Goal: Task Accomplishment & Management: Manage account settings

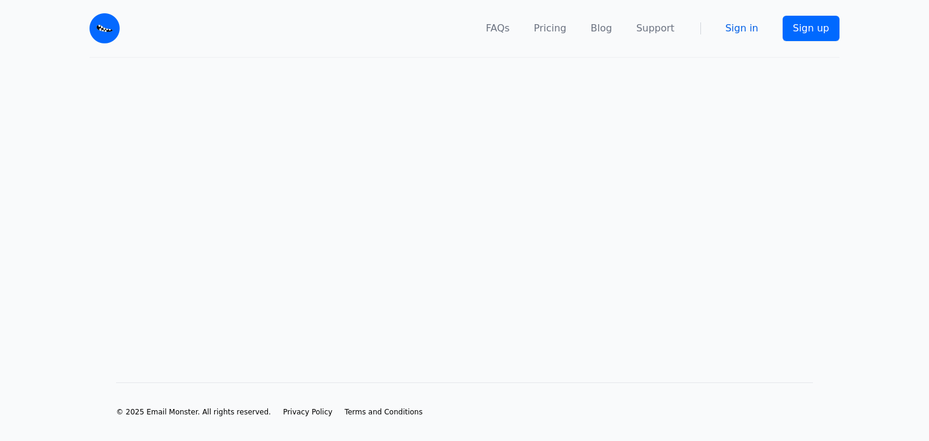
click at [747, 28] on link "Sign in" at bounding box center [741, 28] width 33 height 15
click at [743, 28] on link "Sign in" at bounding box center [741, 28] width 33 height 15
click at [820, 30] on link "Sign up" at bounding box center [810, 28] width 57 height 25
click at [732, 29] on link "Sign in" at bounding box center [741, 28] width 33 height 15
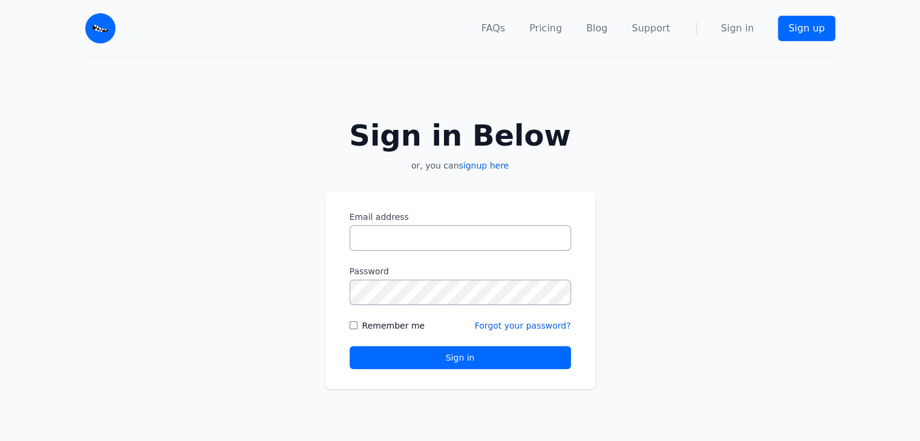
type input "*"
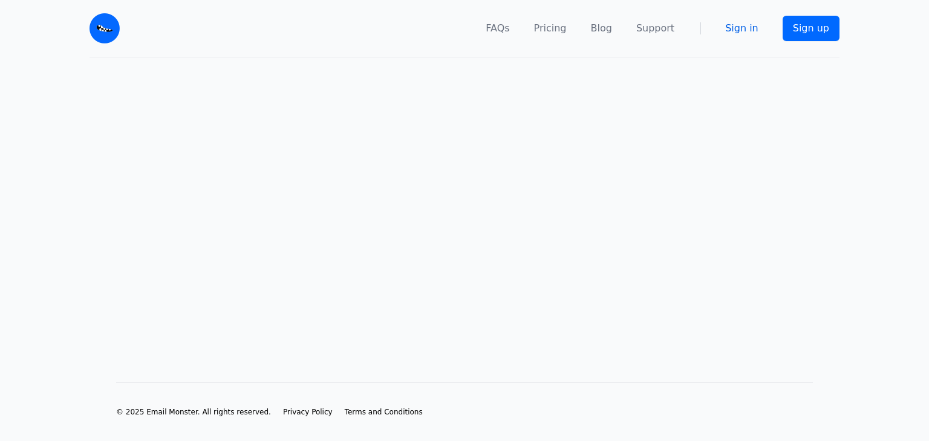
click at [750, 30] on link "Sign in" at bounding box center [741, 28] width 33 height 15
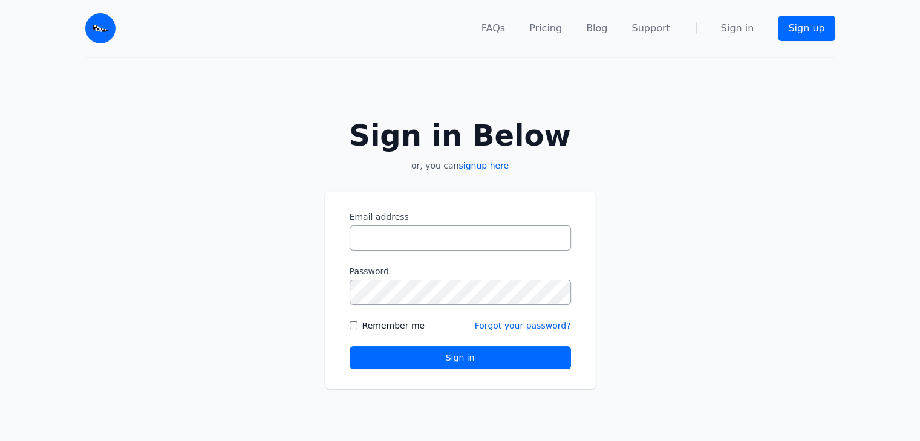
type input "*"
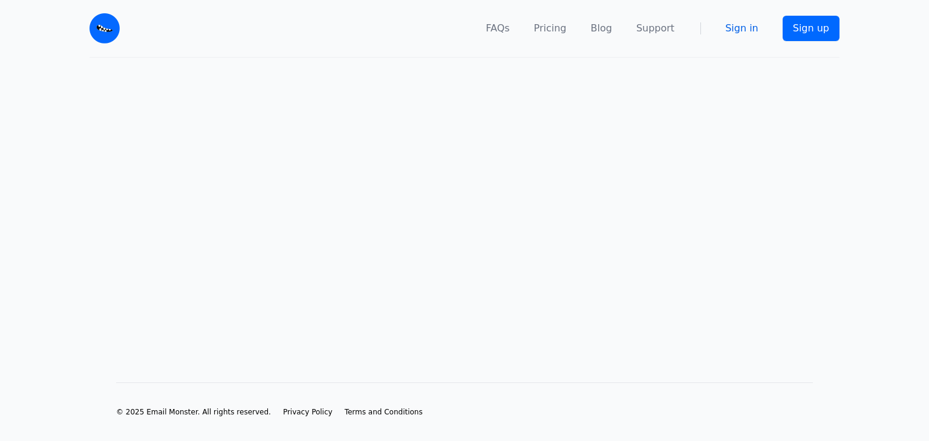
click at [745, 31] on link "Sign in" at bounding box center [741, 28] width 33 height 15
click at [751, 25] on link "Sign in" at bounding box center [741, 28] width 33 height 15
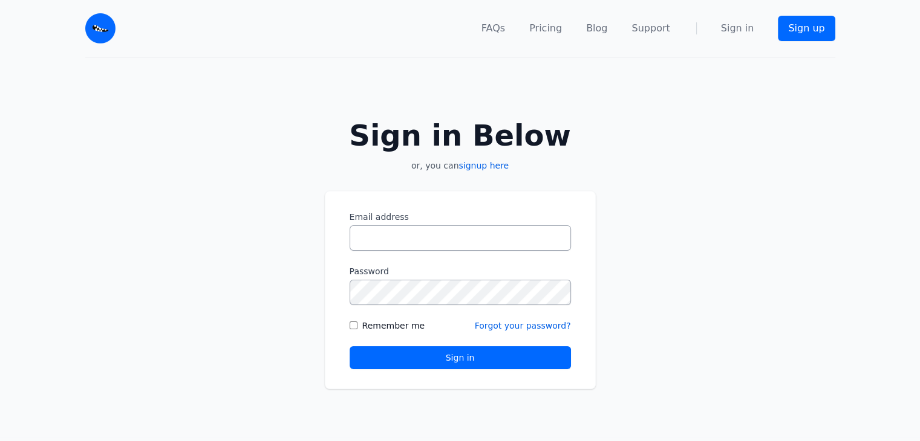
type input "*"
click at [461, 354] on button "Sign in" at bounding box center [459, 357] width 221 height 23
